Goal: Find specific page/section: Find specific page/section

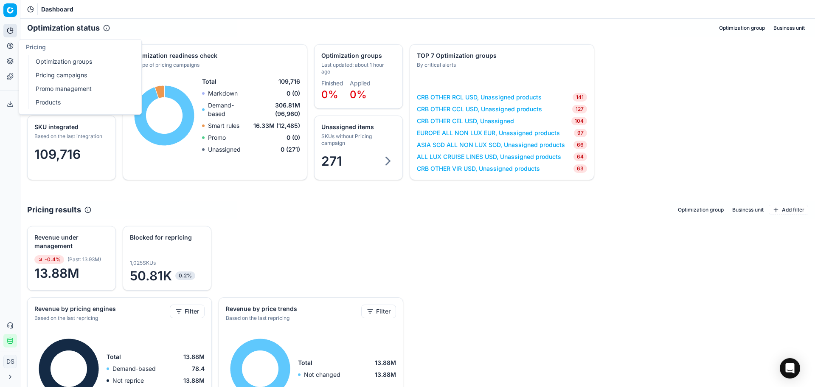
click at [16, 45] on button "Pricing" at bounding box center [10, 46] width 14 height 14
click at [36, 57] on link "Optimization groups" at bounding box center [81, 62] width 99 height 12
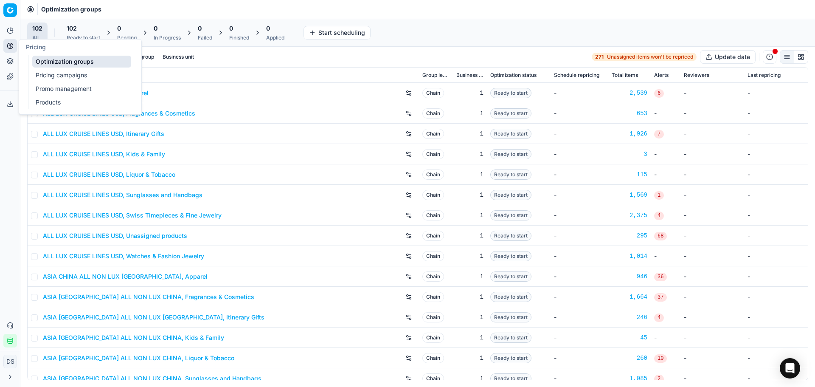
click at [60, 74] on link "Pricing campaigns" at bounding box center [81, 75] width 99 height 12
